Goal: Task Accomplishment & Management: Use online tool/utility

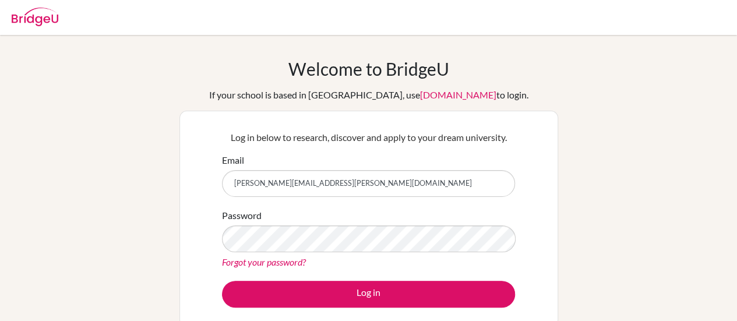
drag, startPoint x: 315, startPoint y: 183, endPoint x: 137, endPoint y: 174, distance: 178.5
click at [138, 179] on div "Welcome to BridgeU If your school is based in China, use app.bridge-u.com.cn to…" at bounding box center [368, 248] width 737 height 381
type input "robertwt@sna.edu.vn"
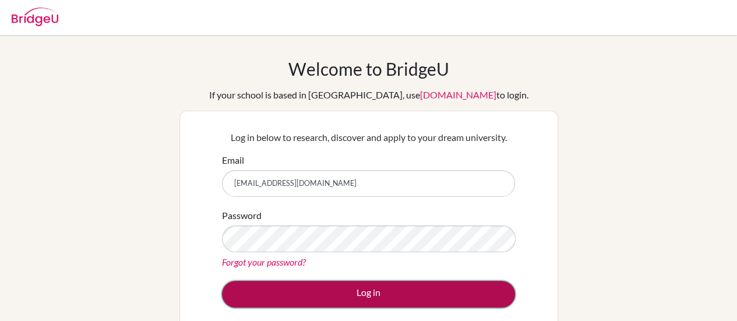
click at [308, 293] on button "Log in" at bounding box center [368, 294] width 293 height 27
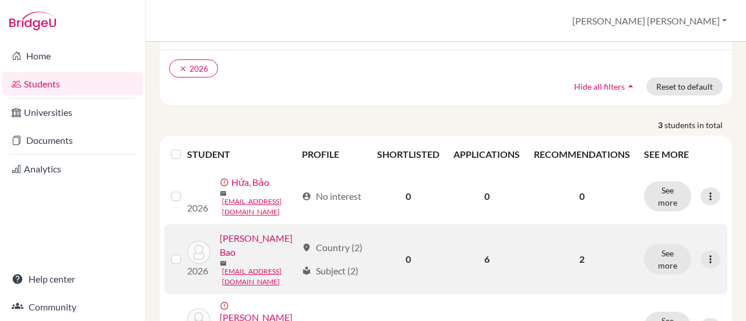
scroll to position [195, 0]
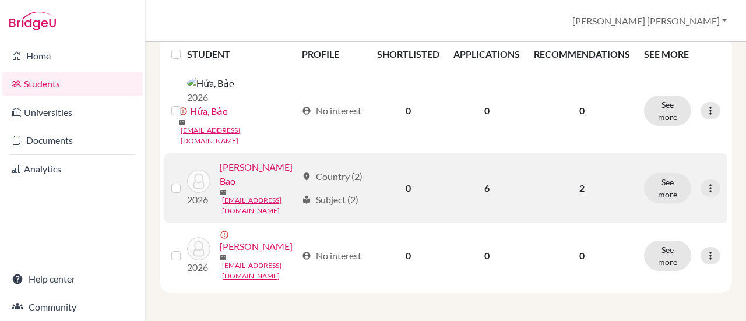
click at [220, 187] on link "[PERSON_NAME] Bao" at bounding box center [258, 174] width 77 height 28
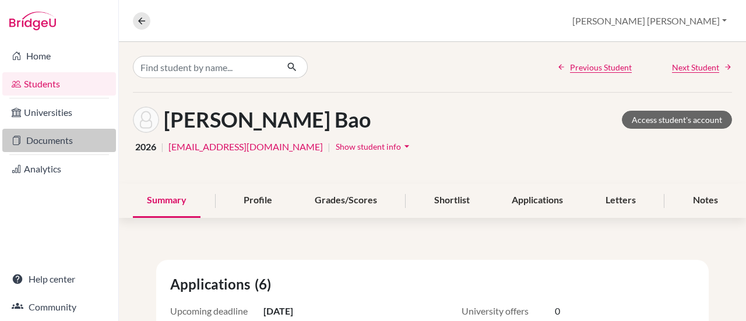
click at [38, 136] on link "Documents" at bounding box center [59, 140] width 114 height 23
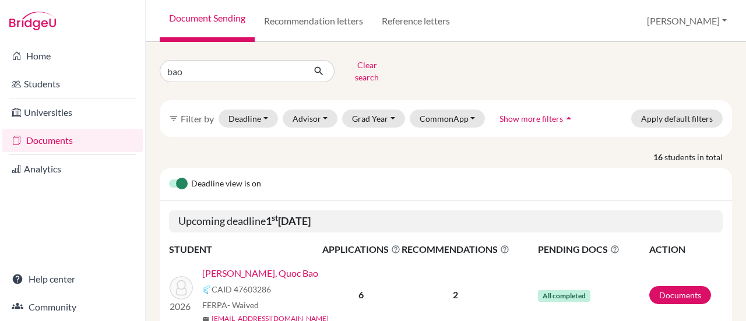
click at [246, 266] on link "[PERSON_NAME] Bao" at bounding box center [260, 273] width 116 height 14
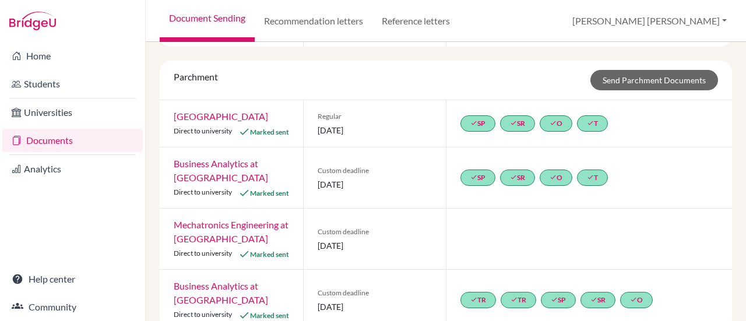
scroll to position [326, 0]
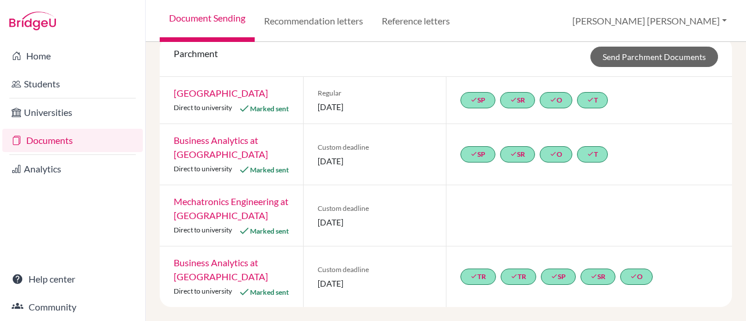
click at [204, 263] on link "Business Analytics at Carleton University" at bounding box center [221, 269] width 94 height 25
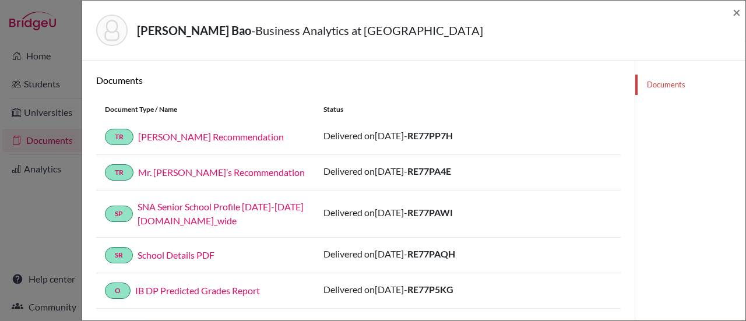
scroll to position [58, 0]
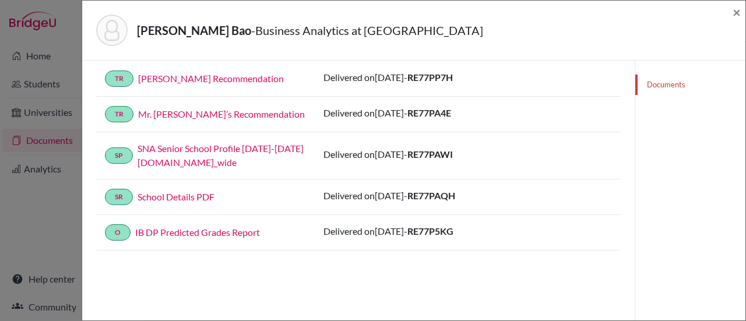
click at [241, 231] on link "IB DP Predicted Grades Report" at bounding box center [197, 232] width 125 height 11
click at [736, 14] on span "×" at bounding box center [736, 11] width 8 height 17
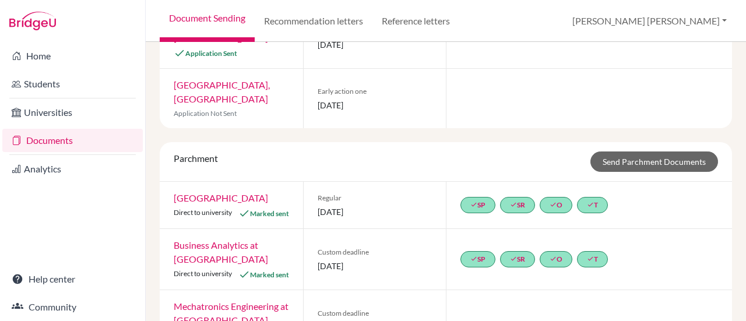
scroll to position [326, 0]
